Goal: Task Accomplishment & Management: Complete application form

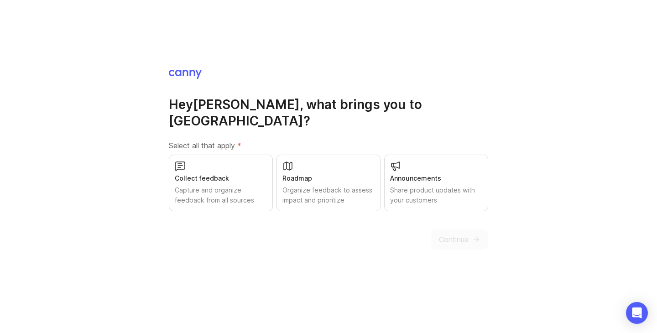
click at [229, 164] on div "Collect feedback Capture and organize feedback from all sources" at bounding box center [221, 183] width 104 height 57
click at [447, 234] on span "Continue" at bounding box center [454, 239] width 30 height 11
click at [320, 163] on div "Roadmap Organize feedback to assess impact and prioritize" at bounding box center [329, 183] width 104 height 57
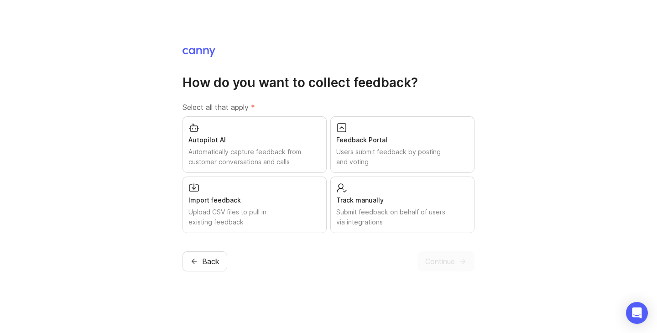
click at [200, 265] on button "Back" at bounding box center [205, 262] width 45 height 20
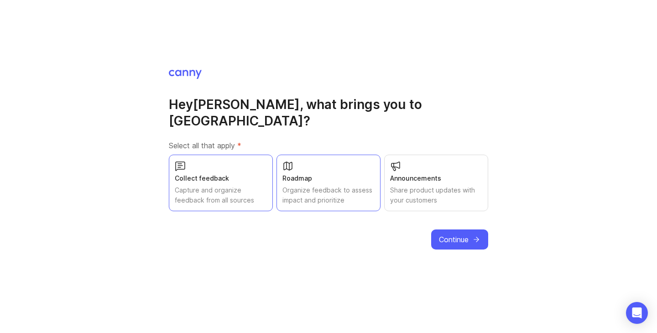
click at [356, 185] on div "Organize feedback to assess impact and prioritize" at bounding box center [329, 195] width 92 height 20
click at [438, 185] on div "Share product updates with your customers" at bounding box center [436, 195] width 92 height 20
click at [349, 185] on div "Organize feedback to assess impact and prioritize" at bounding box center [329, 195] width 92 height 20
click at [462, 234] on span "Continue" at bounding box center [454, 239] width 30 height 11
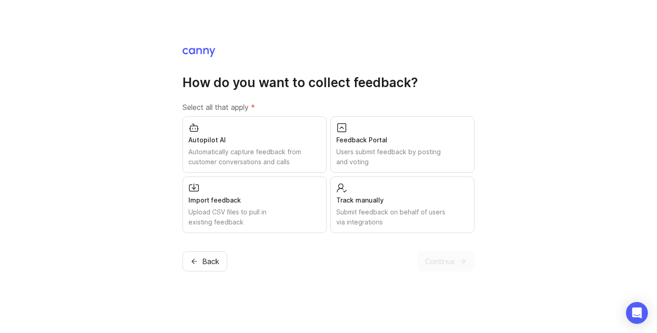
click at [277, 136] on div "Autopilot AI" at bounding box center [255, 140] width 132 height 10
click at [358, 128] on div "Feedback Portal Users submit feedback by posting and voting" at bounding box center [403, 144] width 144 height 57
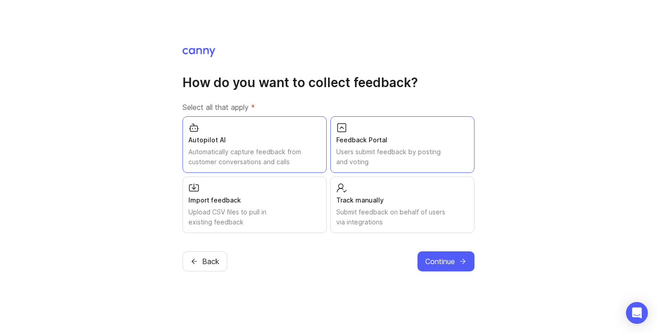
click at [433, 261] on span "Continue" at bounding box center [441, 261] width 30 height 11
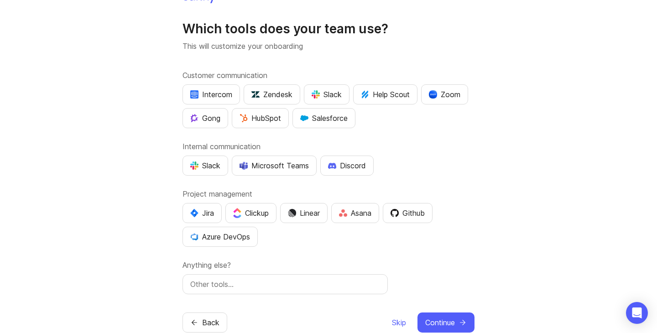
scroll to position [15, 0]
click at [331, 91] on div "Slack" at bounding box center [327, 93] width 30 height 11
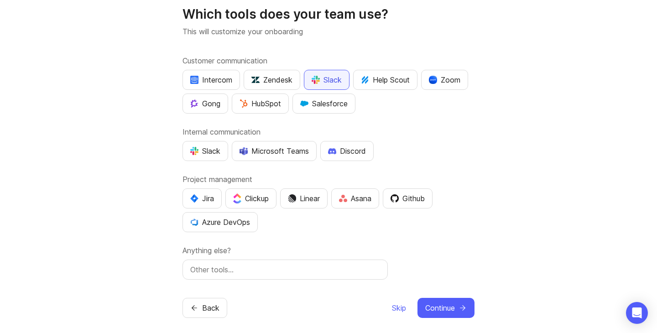
scroll to position [32, 0]
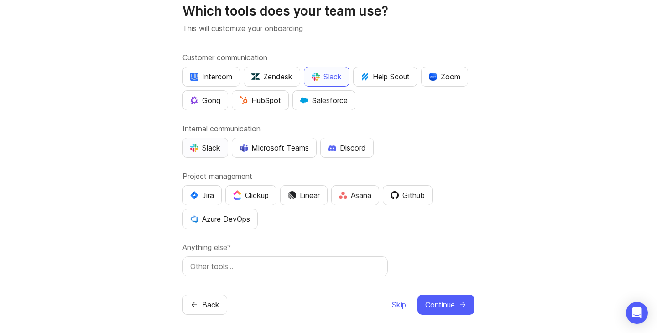
click at [216, 142] on div "Slack" at bounding box center [205, 147] width 30 height 11
click at [307, 203] on button "Linear" at bounding box center [303, 195] width 47 height 20
click at [324, 268] on input "text" at bounding box center [285, 266] width 190 height 11
type input "Pylon"
click at [203, 268] on input "Pylon" at bounding box center [285, 266] width 190 height 11
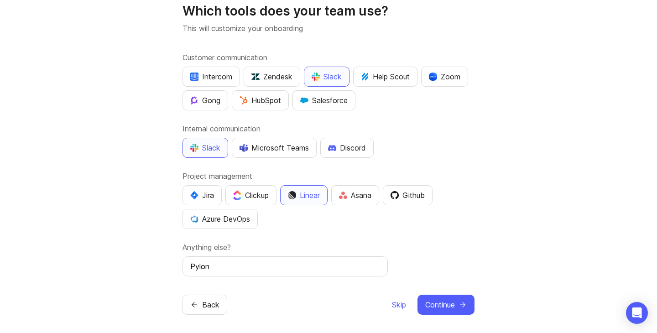
click at [203, 268] on input "Pylon" at bounding box center [285, 266] width 190 height 11
click at [446, 304] on span "Continue" at bounding box center [441, 305] width 30 height 11
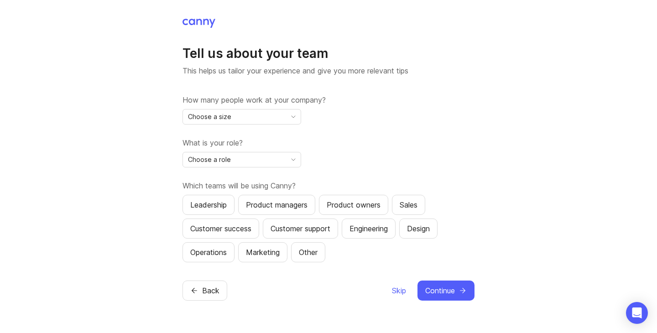
click at [206, 112] on span "Choose a size" at bounding box center [209, 117] width 43 height 10
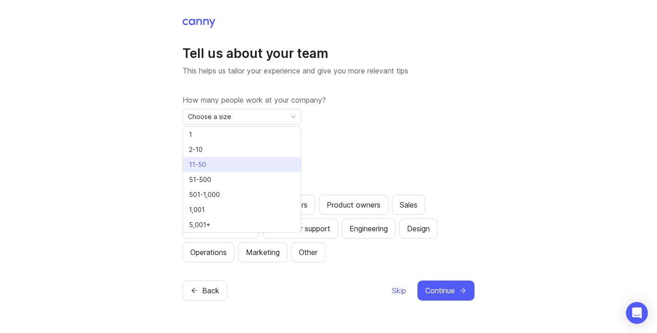
click at [214, 163] on li "11-50" at bounding box center [242, 164] width 118 height 15
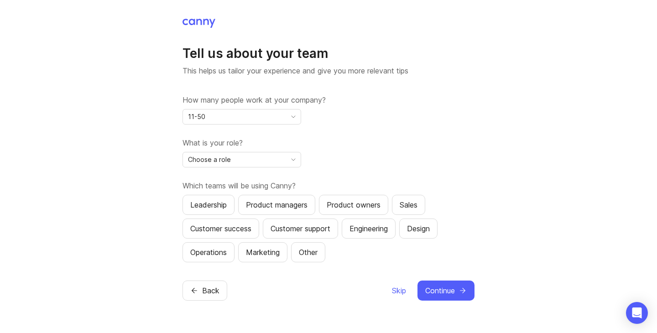
click at [211, 158] on span "Choose a role" at bounding box center [209, 160] width 43 height 10
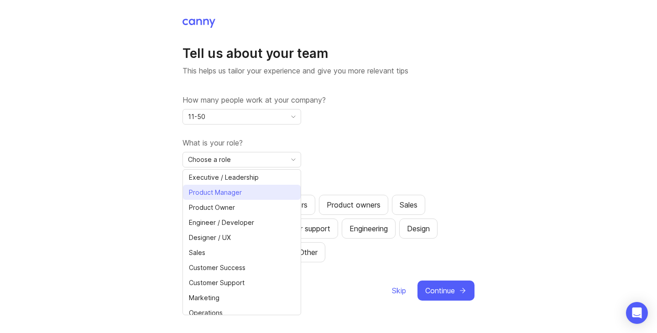
click at [215, 190] on span "Product Manager" at bounding box center [215, 193] width 53 height 10
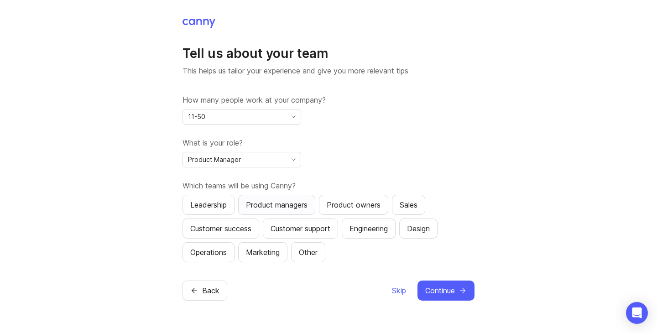
click at [268, 201] on div "Product managers" at bounding box center [277, 205] width 62 height 11
click at [197, 202] on div "Leadership" at bounding box center [208, 205] width 37 height 11
click at [285, 225] on div "Customer support" at bounding box center [301, 228] width 60 height 11
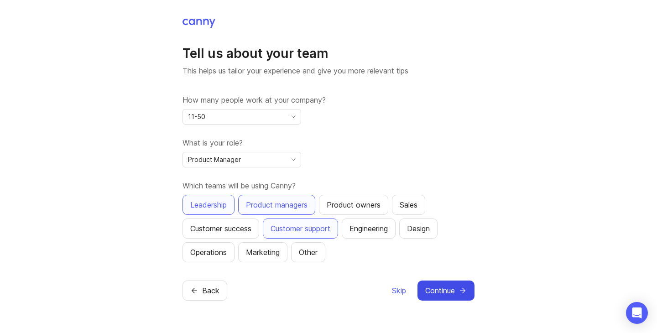
click at [444, 292] on span "Continue" at bounding box center [441, 290] width 30 height 11
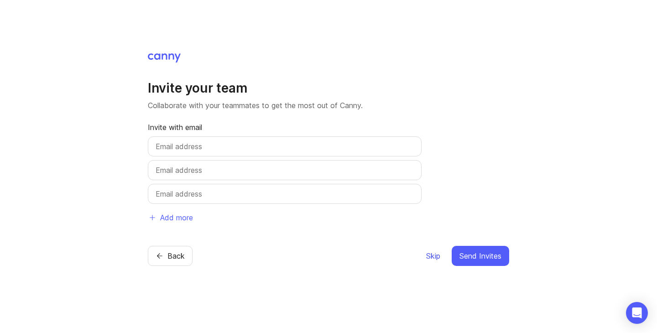
click at [427, 254] on span "Skip" at bounding box center [433, 256] width 14 height 11
click at [431, 258] on span "Skip" at bounding box center [433, 256] width 14 height 11
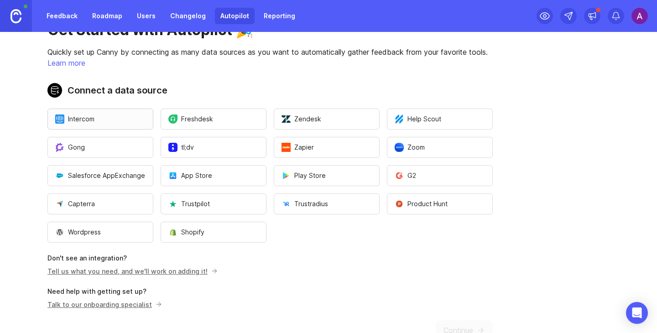
scroll to position [35, 0]
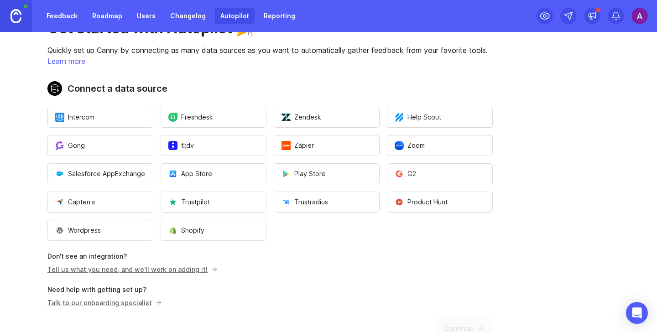
click at [128, 269] on link "Tell us what you need, and we'll work on adding it!" at bounding box center [131, 270] width 168 height 8
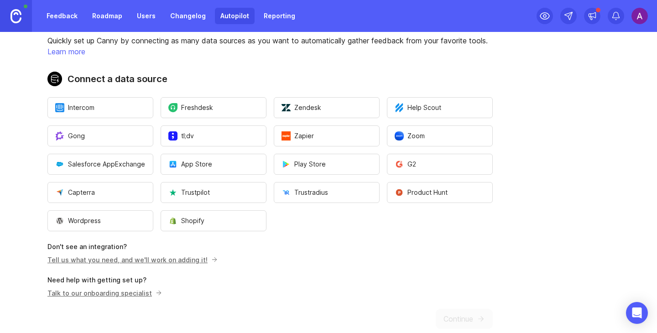
scroll to position [62, 0]
